Goal: Browse casually: Explore the website without a specific task or goal

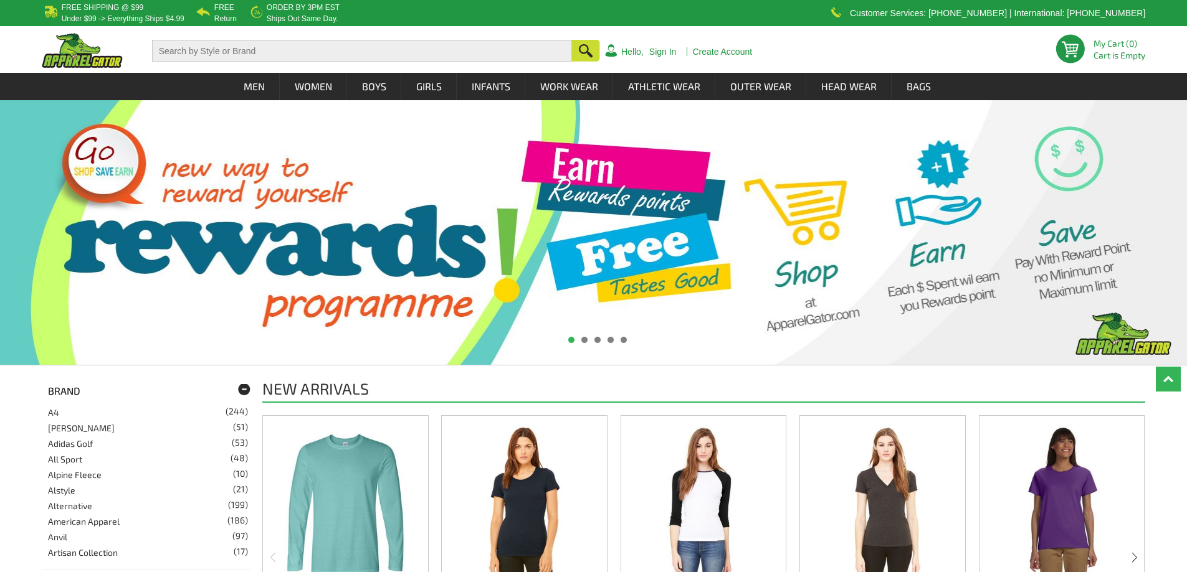
scroll to position [311, 0]
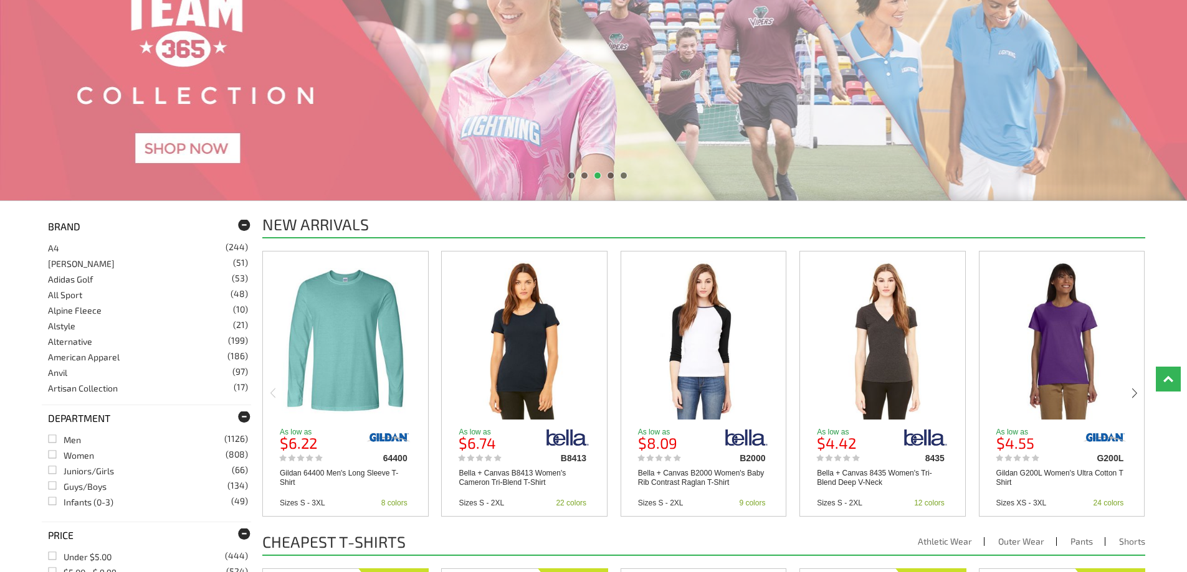
scroll to position [0, 0]
